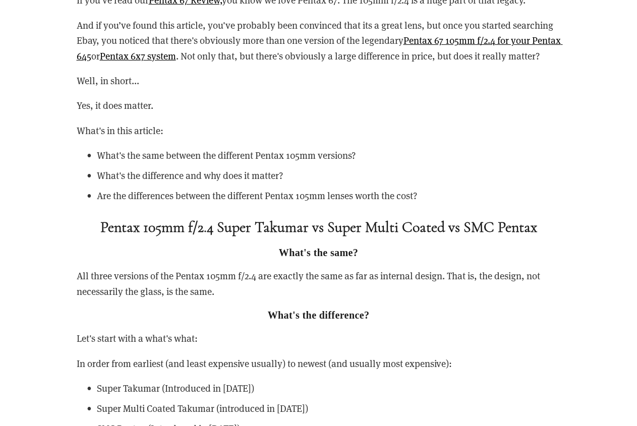
scroll to position [1431, 0]
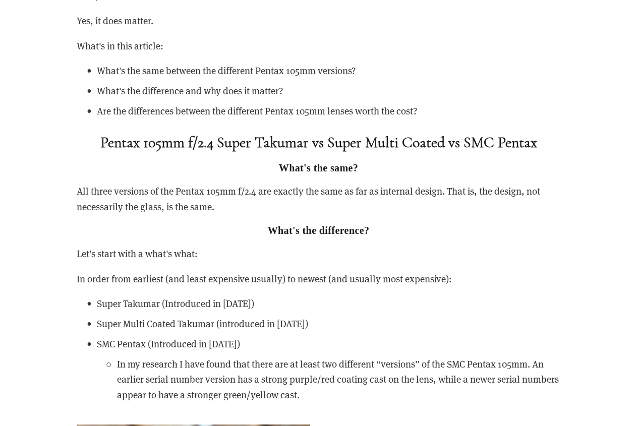
drag, startPoint x: 219, startPoint y: 229, endPoint x: 90, endPoint y: 158, distance: 146.6
click at [90, 158] on div "If you’ve read our Pentax 67 Review, you know we love Pentax 67. The 105mm f/2.…" at bounding box center [319, 155] width 484 height 495
copy div "Pentax 105mm f/2.4 Super Takumar vs Super Multi Coated vs SMC Pentax What's the…"
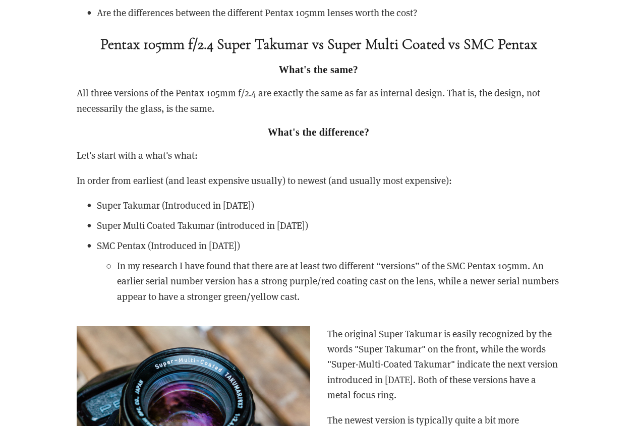
scroll to position [1556, 0]
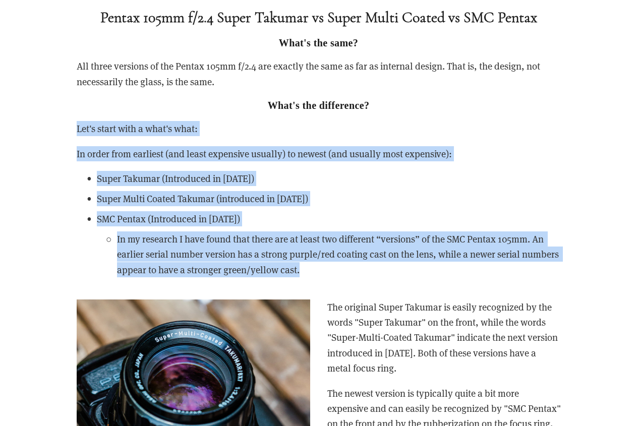
drag, startPoint x: 176, startPoint y: 243, endPoint x: 72, endPoint y: 148, distance: 140.7
click at [72, 148] on div "If you’ve read our Pentax 67 Review, you know we love Pentax 67. The 105mm f/2.…" at bounding box center [319, 32] width 502 height 517
copy div "Let's start with a what's what: In order from earliest (and least expensive usu…"
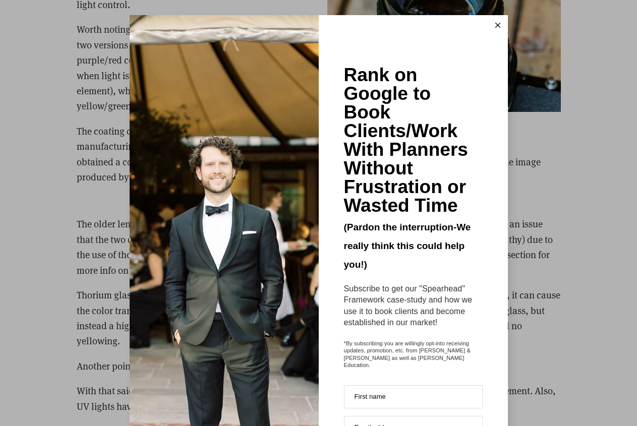
scroll to position [2139, 0]
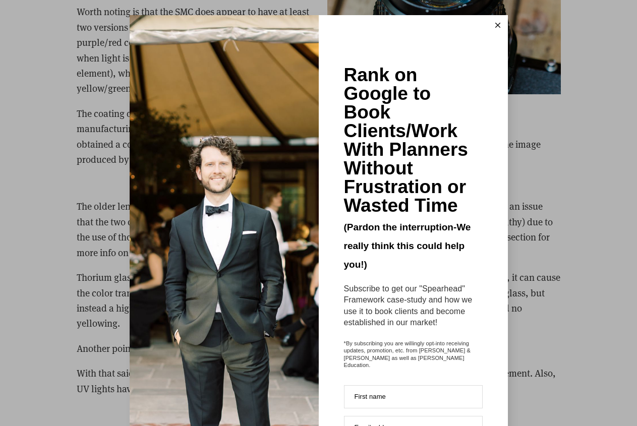
click at [496, 24] on icon at bounding box center [498, 25] width 5 height 5
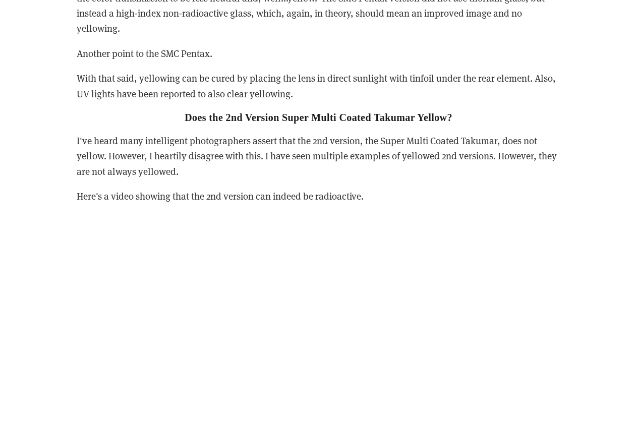
scroll to position [2443, 0]
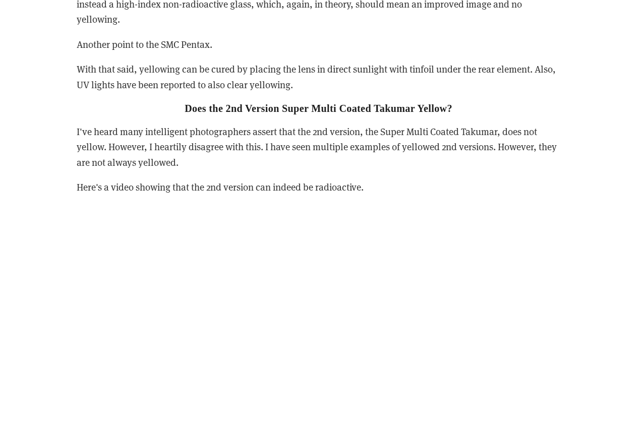
drag, startPoint x: 365, startPoint y: 195, endPoint x: 165, endPoint y: 127, distance: 212.1
copy div "Does the 2nd Version Super Multi Coated Takumar Yellow? I've heard many intelli…"
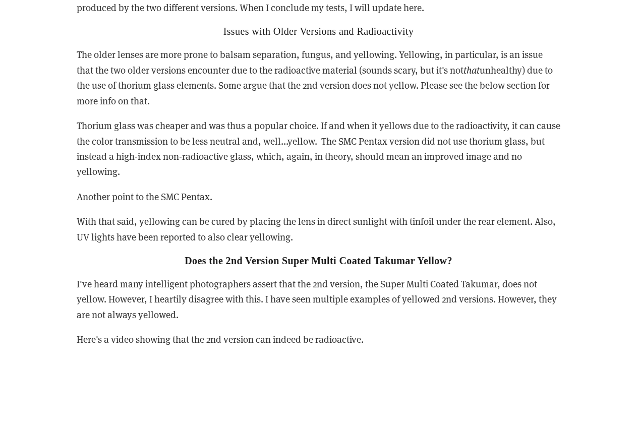
scroll to position [2273, 0]
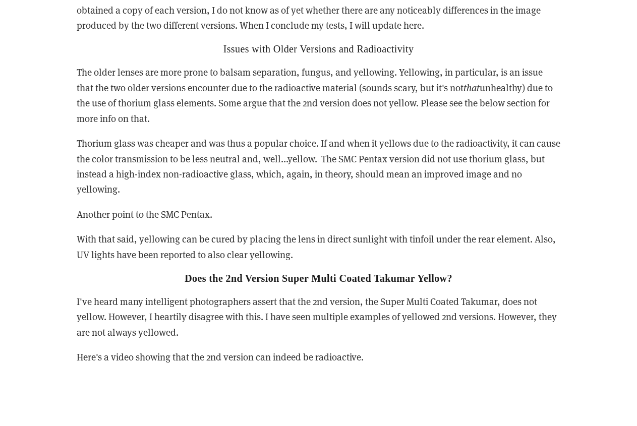
drag, startPoint x: 300, startPoint y: 273, endPoint x: 220, endPoint y: 69, distance: 218.9
click at [220, 69] on div "It is rumored that each version featured an updated coating that provided bette…" at bounding box center [319, 64] width 484 height 602
copy div "Issues with Older Versions and Radioactivity The older lenses are more prone to…"
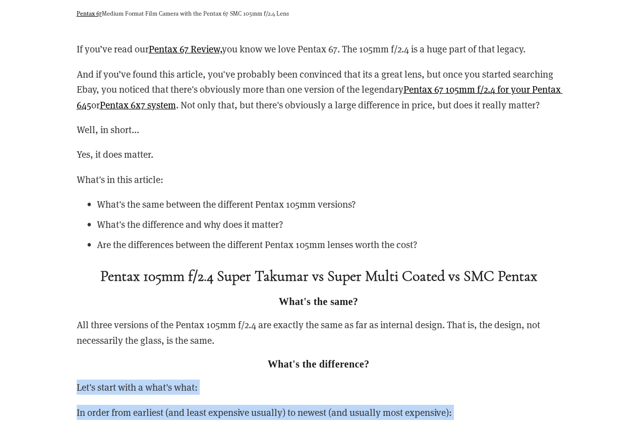
scroll to position [1307, 0]
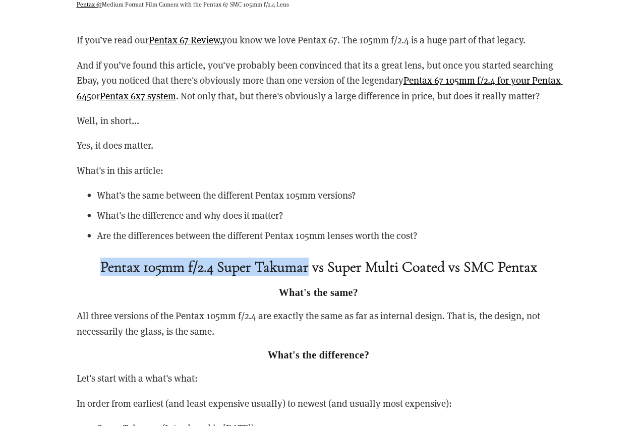
drag, startPoint x: 89, startPoint y: 285, endPoint x: 307, endPoint y: 286, distance: 217.5
click at [307, 277] on strong "Pentax 105mm f/2.4 Super Takumar vs Super Multi Coated vs SMC Pentax" at bounding box center [318, 267] width 437 height 19
copy strong "Pentax 105mm f/2.4 Super Takumar"
